Goal: Transaction & Acquisition: Purchase product/service

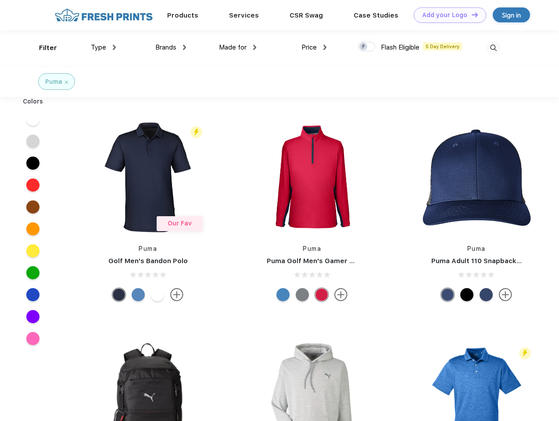
click at [447, 15] on link "Add your Logo Design Tool" at bounding box center [450, 14] width 72 height 15
click at [0, 0] on div "Design Tool" at bounding box center [0, 0] width 0 height 0
click at [471, 14] on link "Add your Logo Design Tool" at bounding box center [450, 14] width 72 height 15
click at [42, 48] on div "Filter" at bounding box center [48, 48] width 18 height 10
click at [104, 47] on span "Type" at bounding box center [98, 47] width 15 height 8
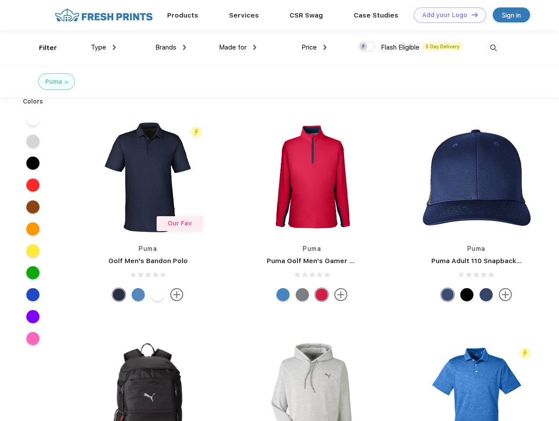
click at [171, 47] on span "Brands" at bounding box center [165, 47] width 21 height 8
click at [238, 47] on span "Made for" at bounding box center [233, 47] width 28 height 8
click at [314, 47] on span "Price" at bounding box center [309, 47] width 15 height 8
click at [367, 47] on div at bounding box center [366, 47] width 17 height 10
click at [364, 47] on input "checkbox" at bounding box center [361, 44] width 6 height 6
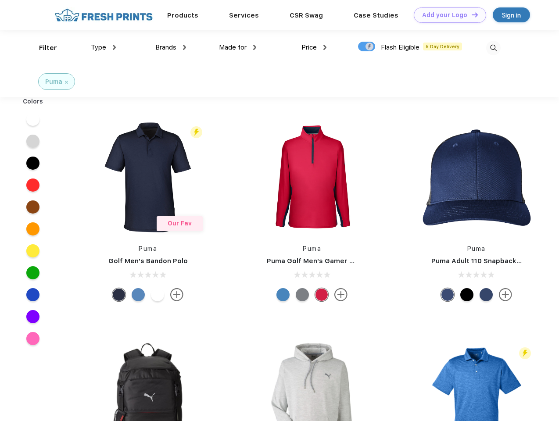
click at [493, 48] on img at bounding box center [493, 48] width 14 height 14
